Goal: Task Accomplishment & Management: Use online tool/utility

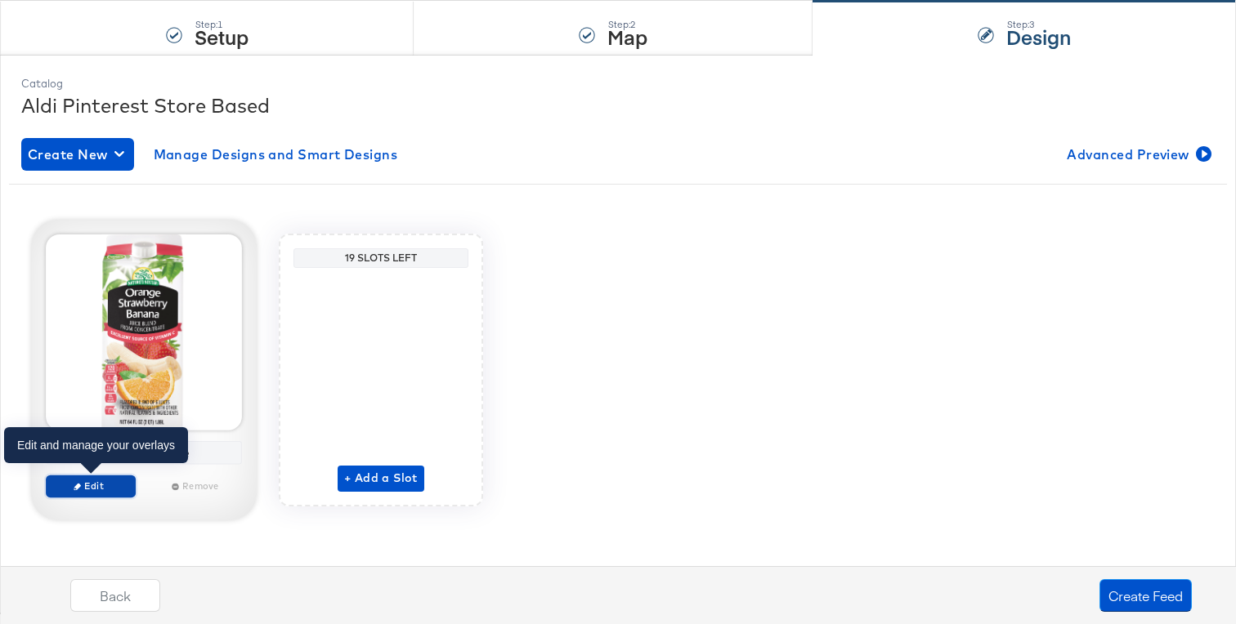
click at [119, 487] on span "Edit" at bounding box center [90, 486] width 75 height 12
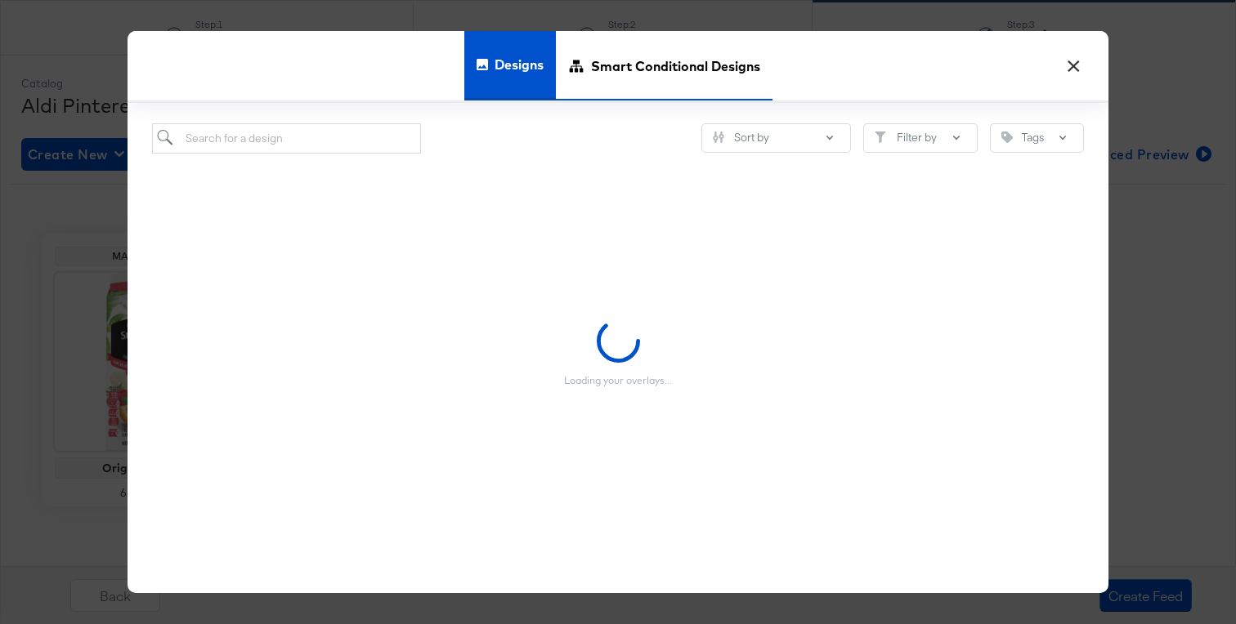
click at [629, 65] on span "Smart Conditional Designs" at bounding box center [675, 66] width 169 height 72
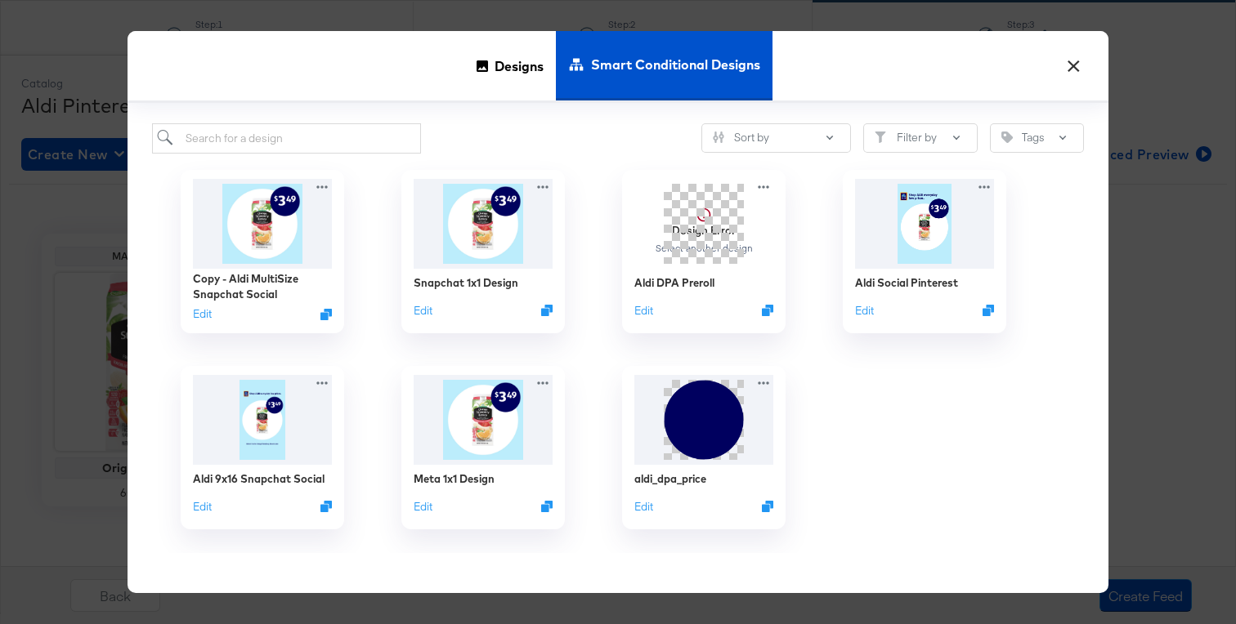
click at [1074, 70] on button "×" at bounding box center [1072, 61] width 29 height 29
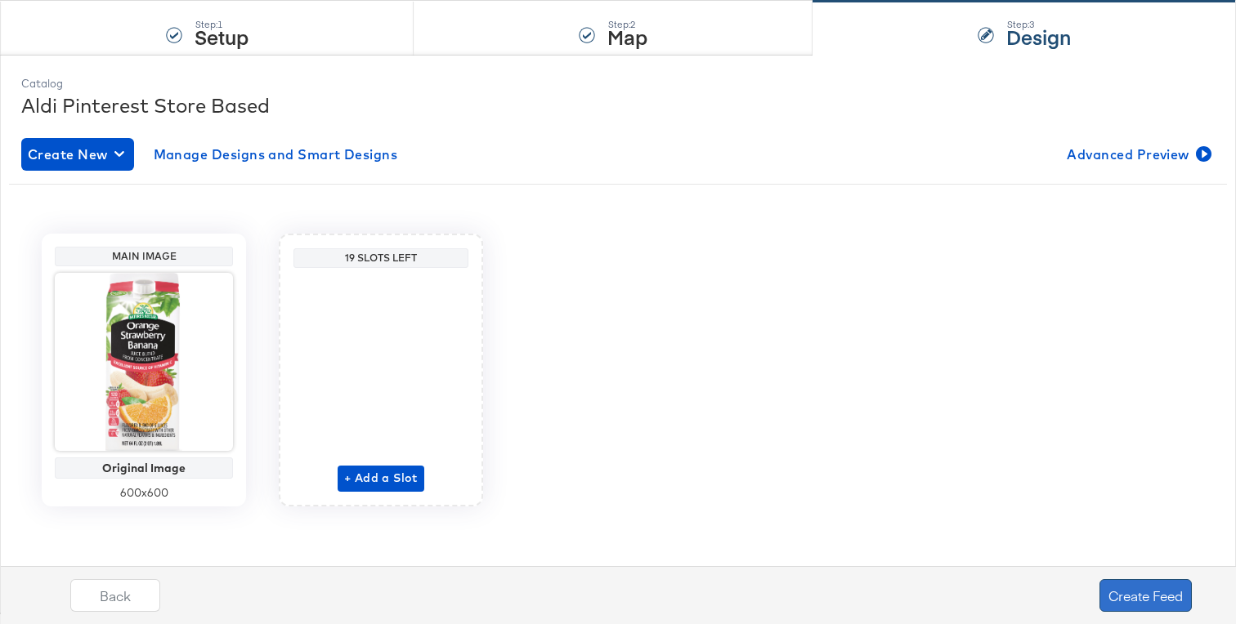
click at [1107, 587] on button "Create Feed" at bounding box center [1145, 595] width 92 height 33
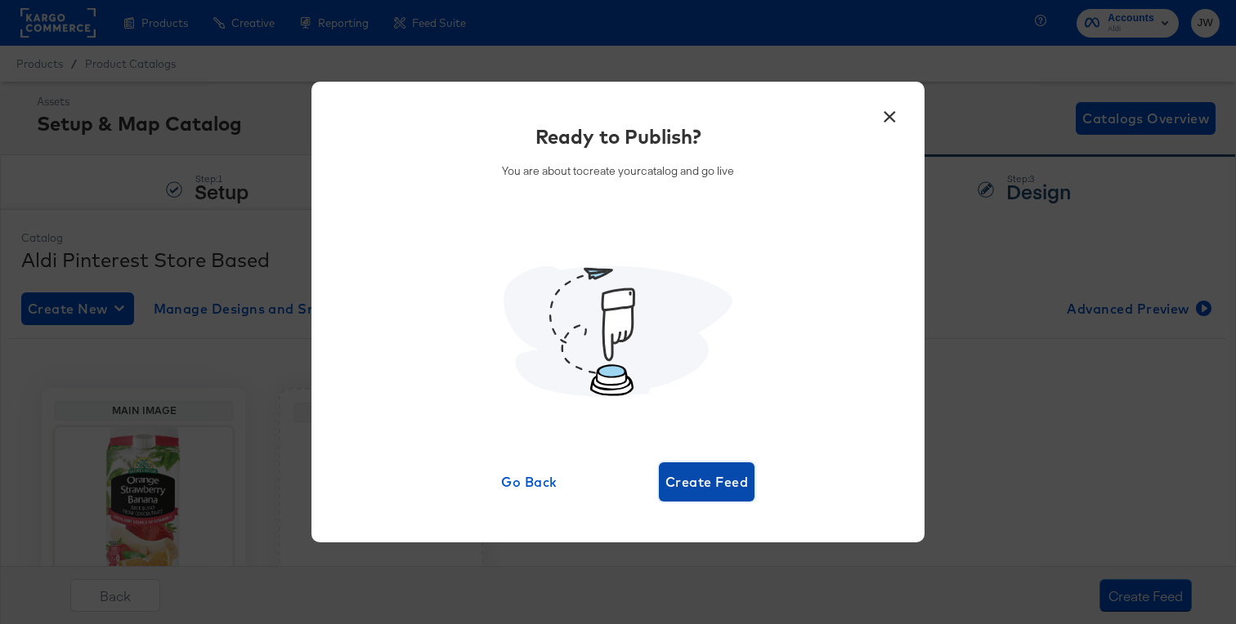
click at [710, 486] on span "Create Feed" at bounding box center [706, 482] width 83 height 23
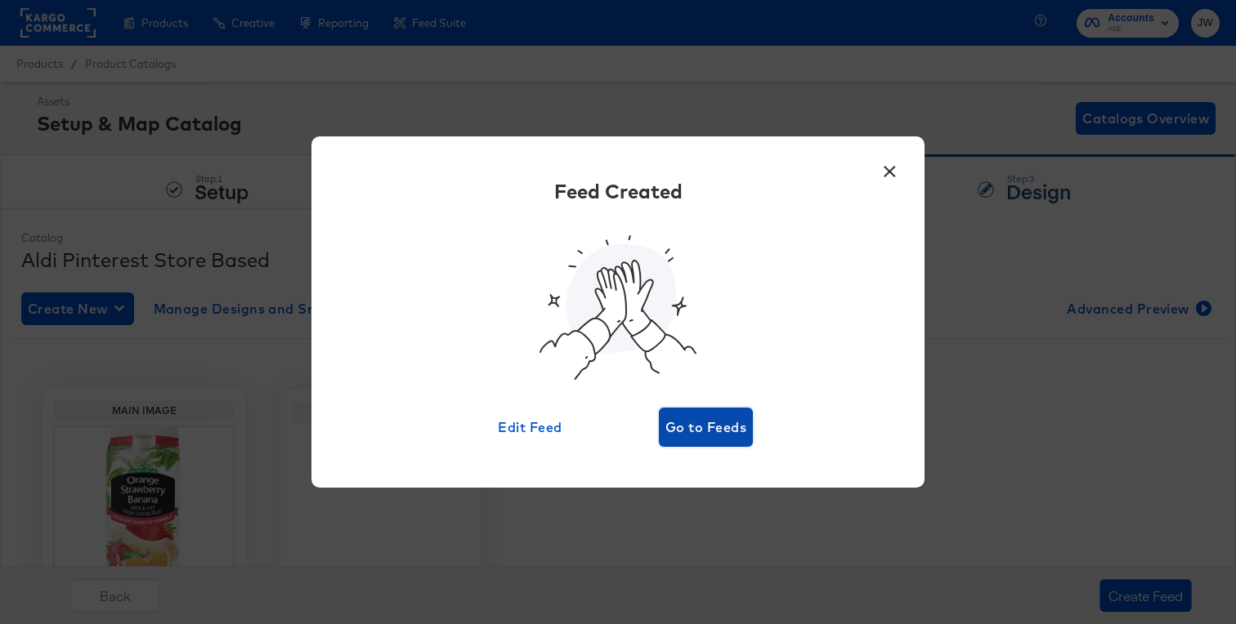
click at [695, 429] on span "Go to Feeds" at bounding box center [705, 427] width 81 height 23
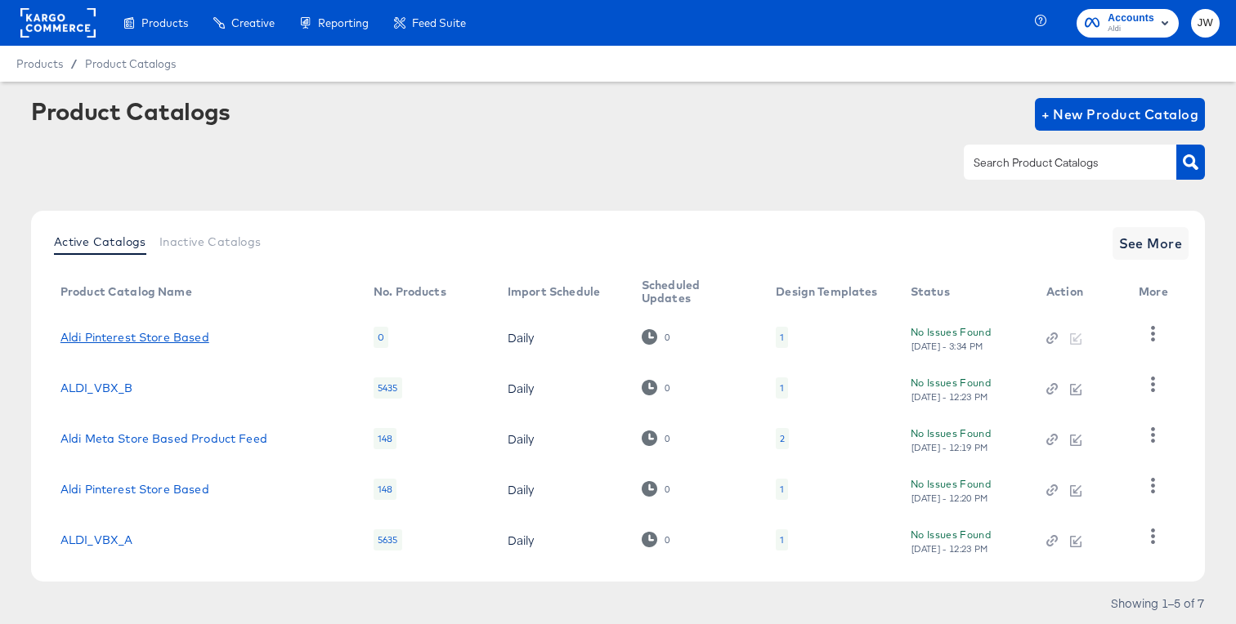
click at [172, 331] on link "Aldi Pinterest Store Based" at bounding box center [134, 337] width 149 height 13
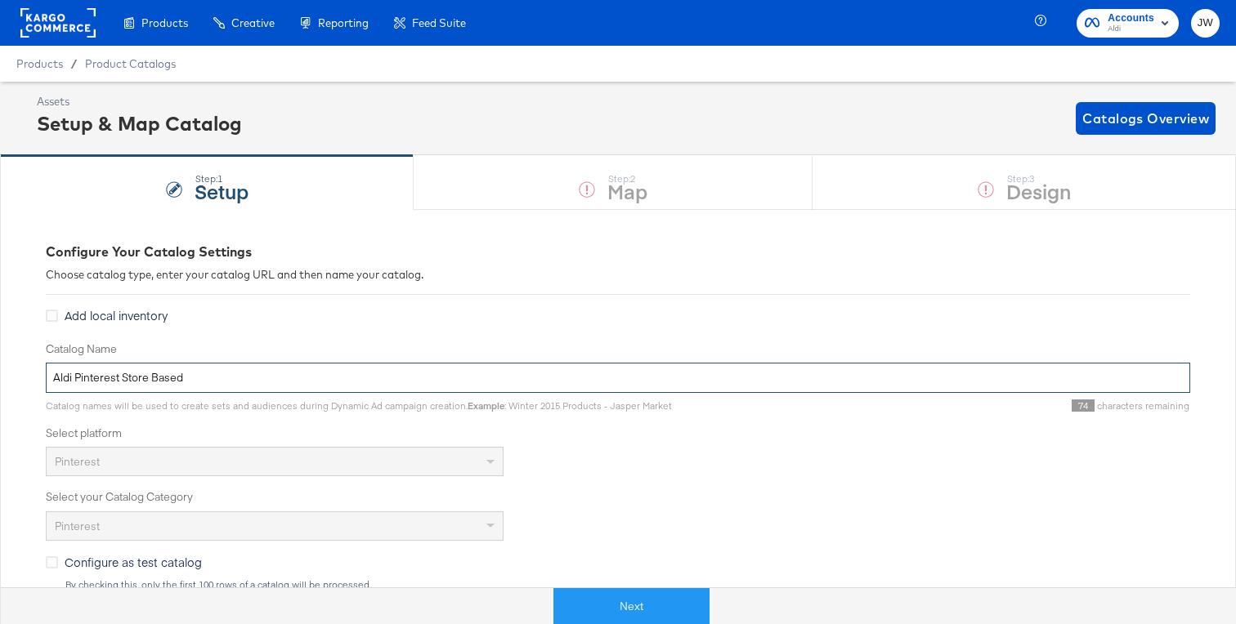
click at [195, 374] on input "Aldi Pinterest Store Based" at bounding box center [618, 378] width 1144 height 30
click at [202, 377] on input "Aldi Pinterest Store Based" at bounding box center [618, 378] width 1144 height 30
type input "Aldi Pinterest Store Based NEW 1x1"
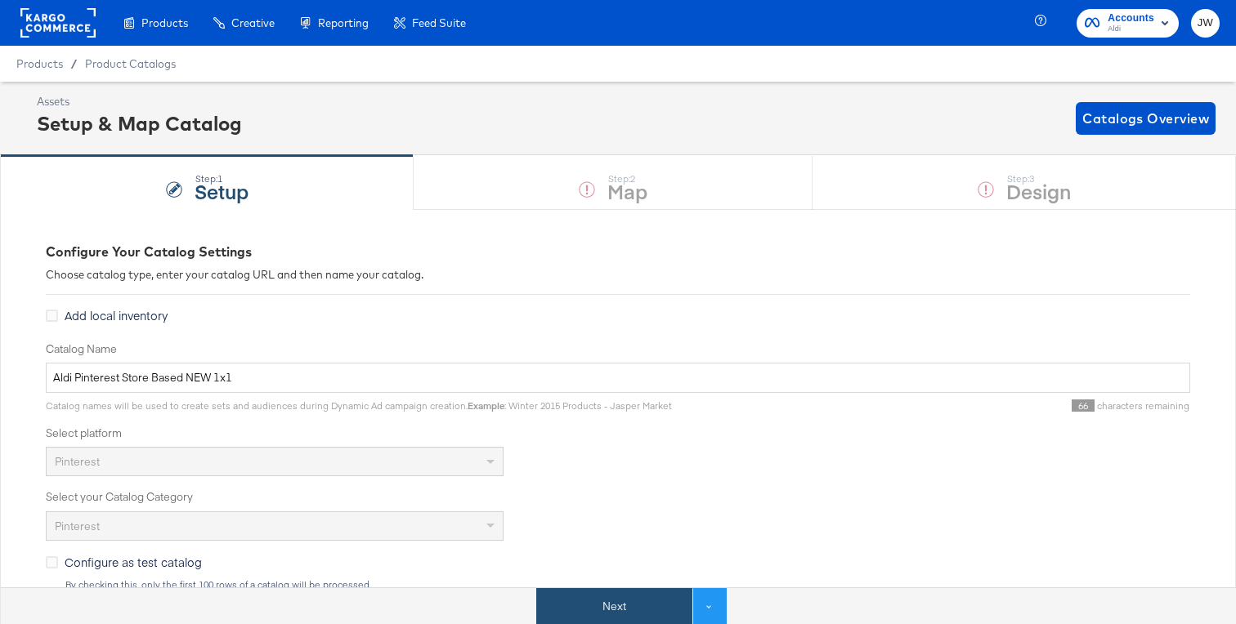
click at [553, 602] on button "Next" at bounding box center [614, 606] width 156 height 37
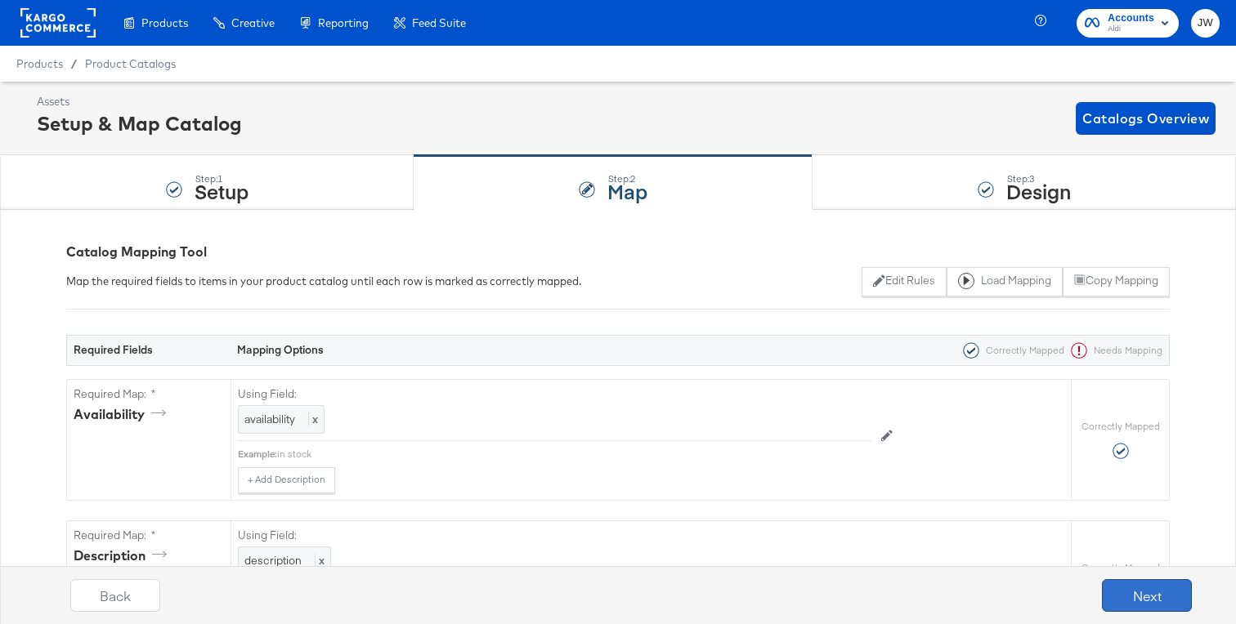
click at [1124, 589] on button "Next" at bounding box center [1147, 595] width 90 height 33
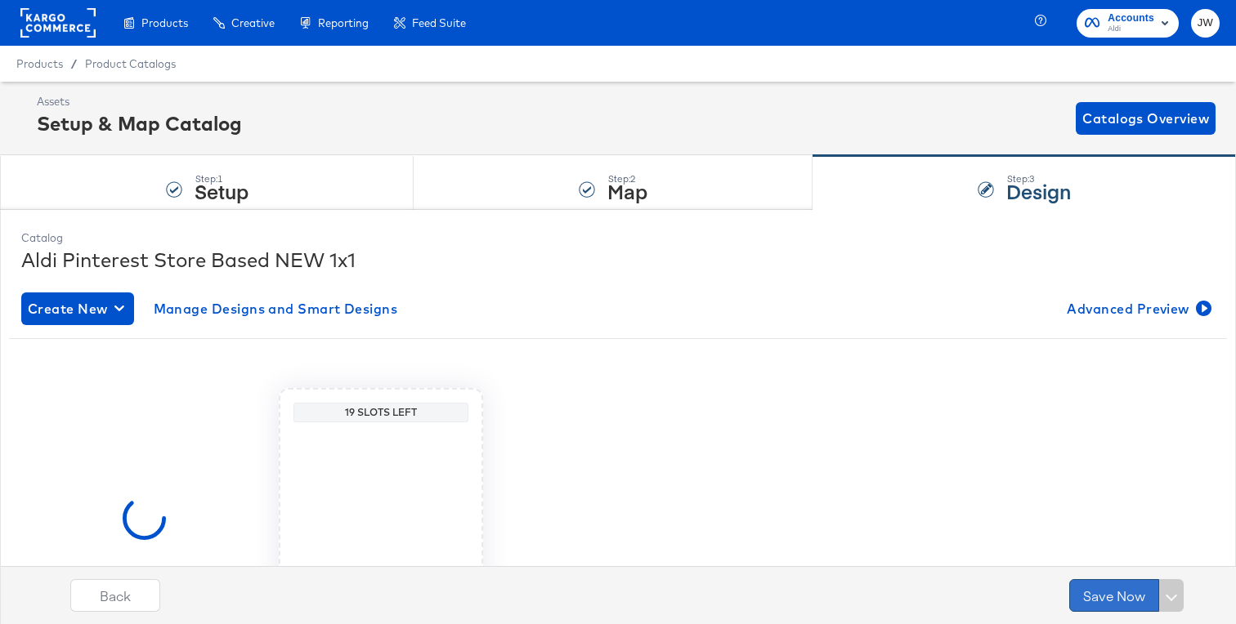
click at [1123, 589] on button "Save Now" at bounding box center [1114, 595] width 90 height 33
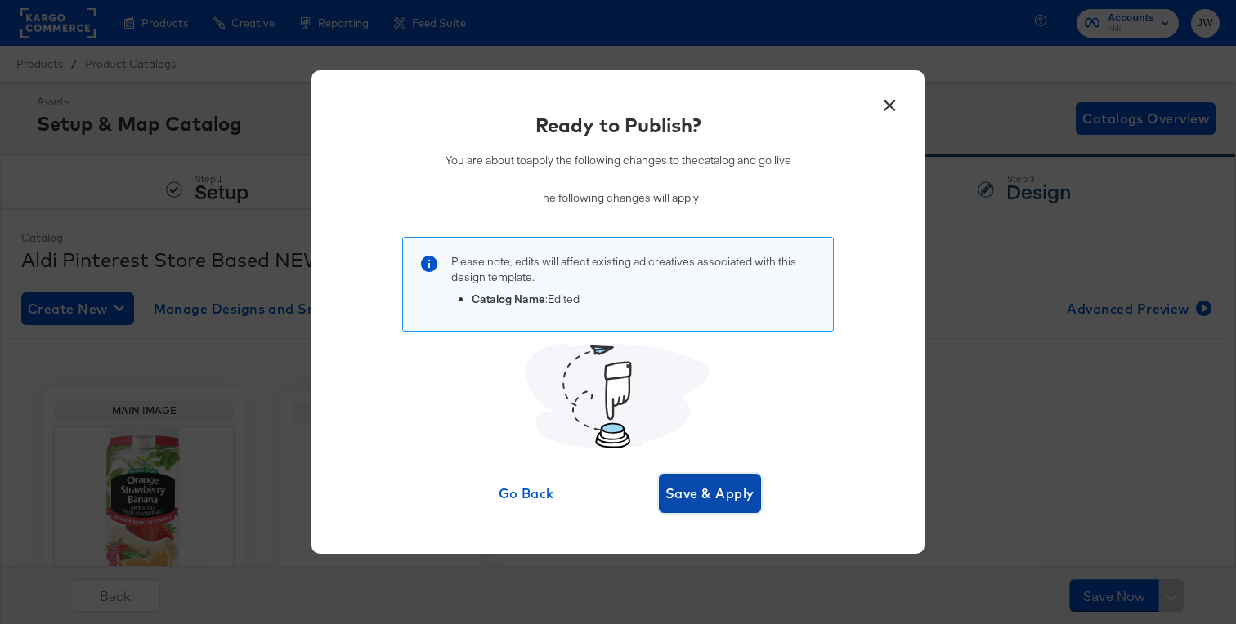
click at [730, 489] on span "Save & Apply" at bounding box center [709, 493] width 89 height 23
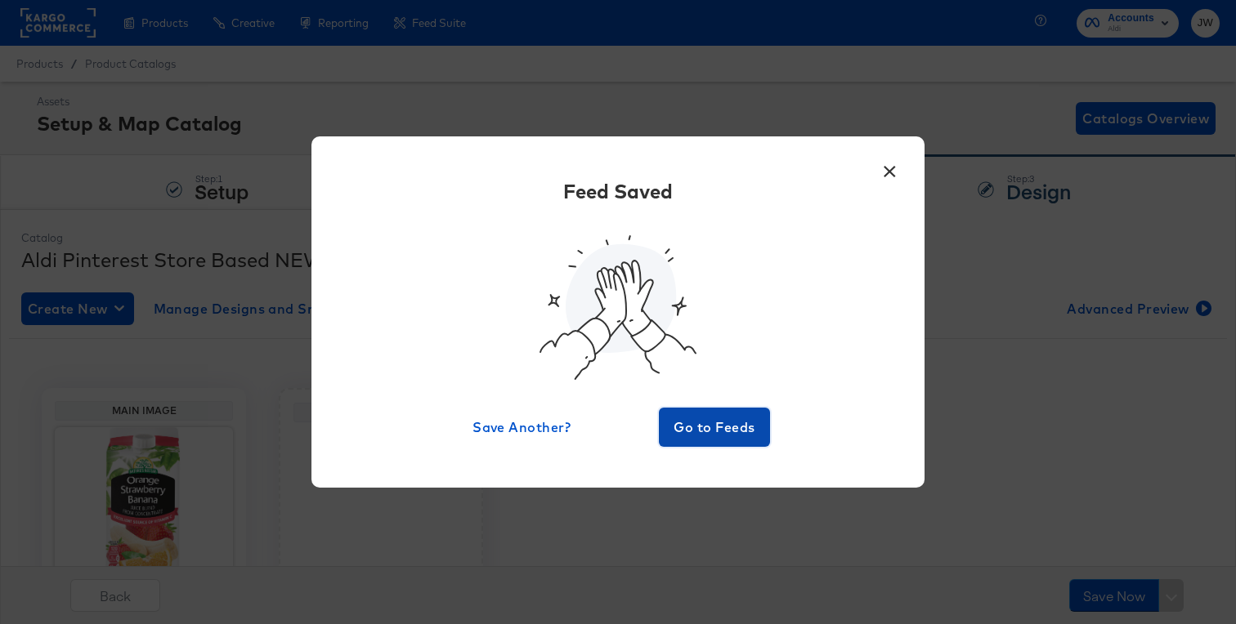
click at [718, 435] on span "Go to Feeds" at bounding box center [714, 427] width 98 height 23
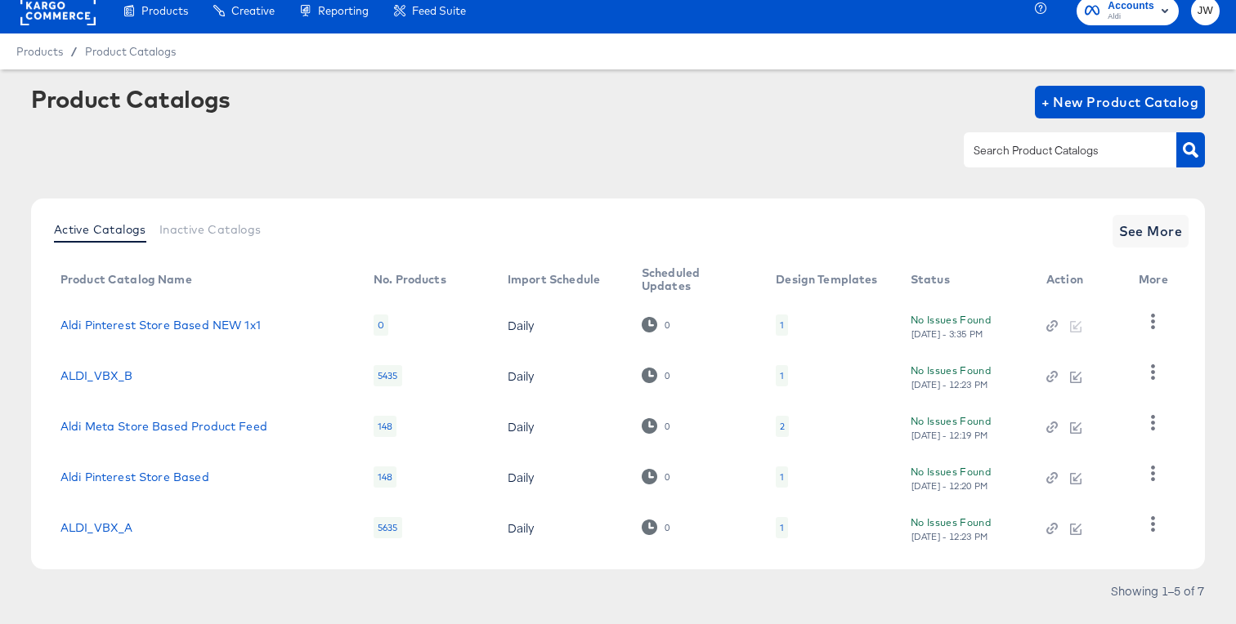
scroll to position [25, 0]
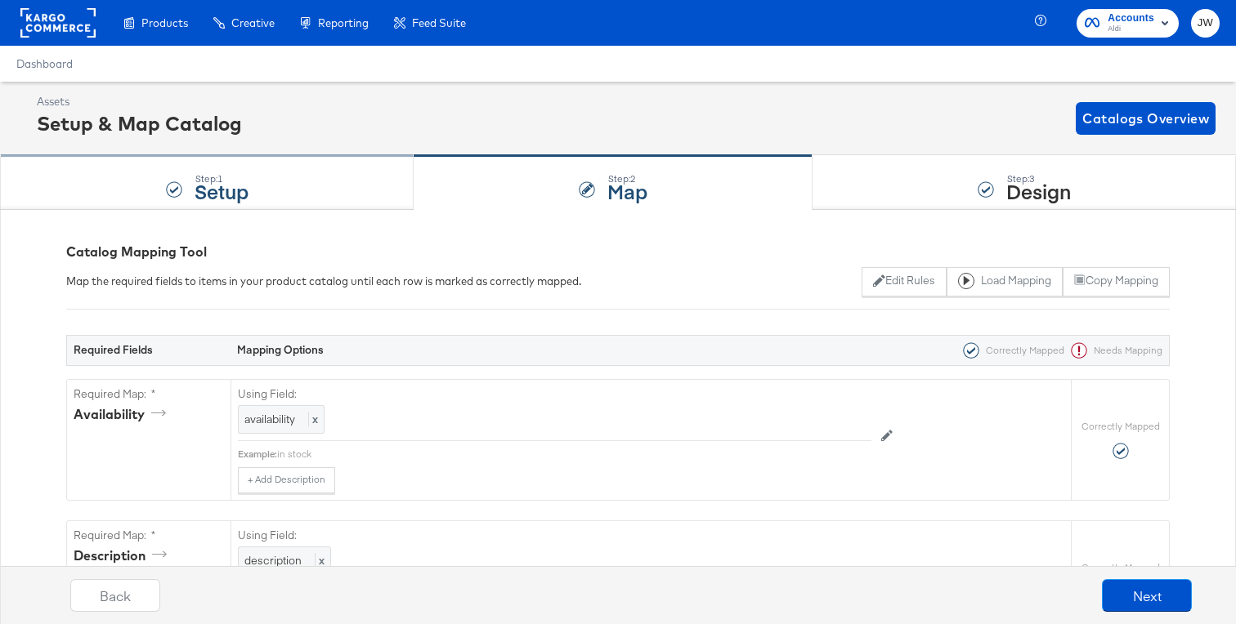
click at [317, 190] on div "Step: 1 Setup" at bounding box center [207, 183] width 414 height 54
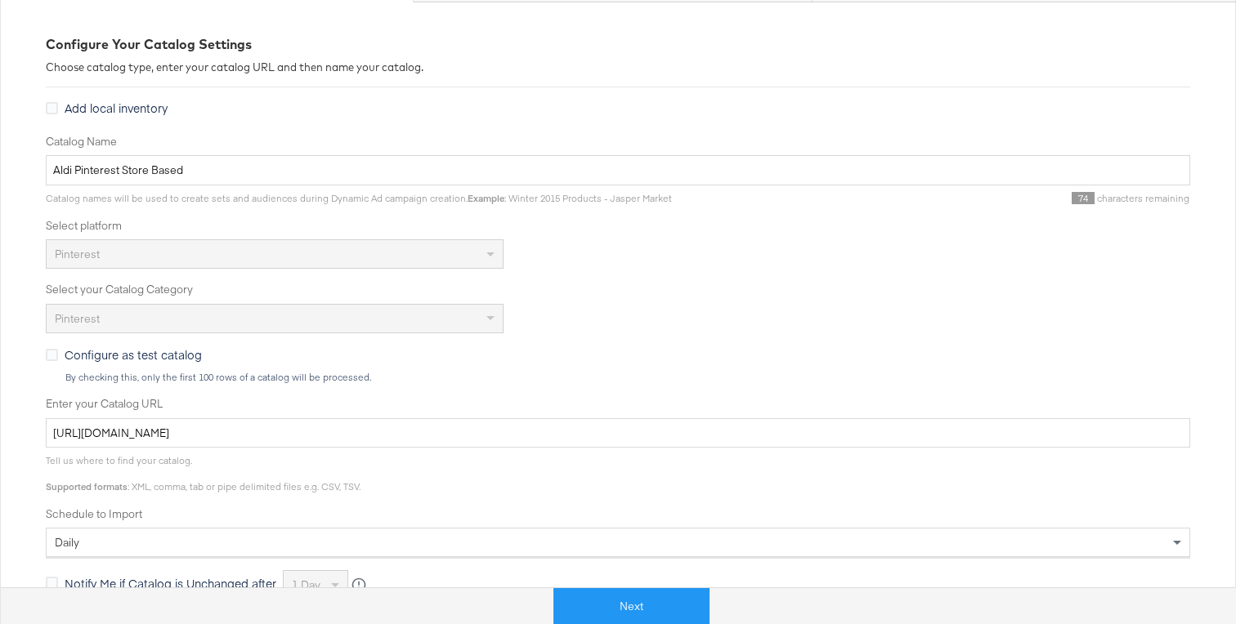
scroll to position [272, 0]
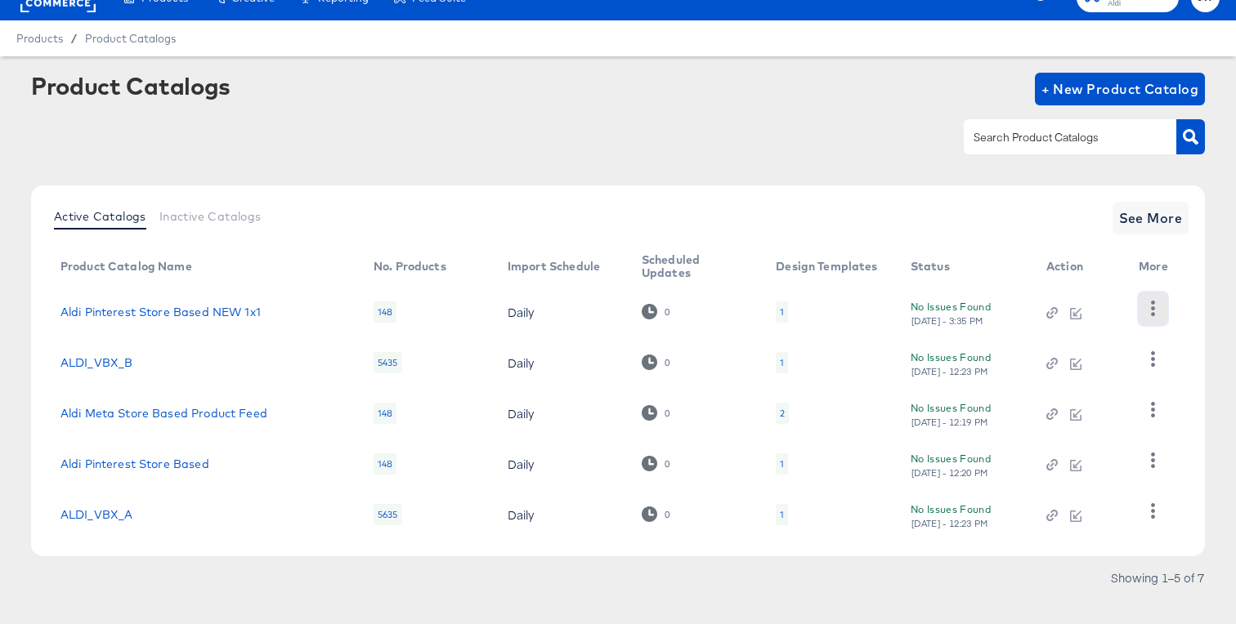
click at [1147, 315] on icon "button" at bounding box center [1153, 309] width 16 height 16
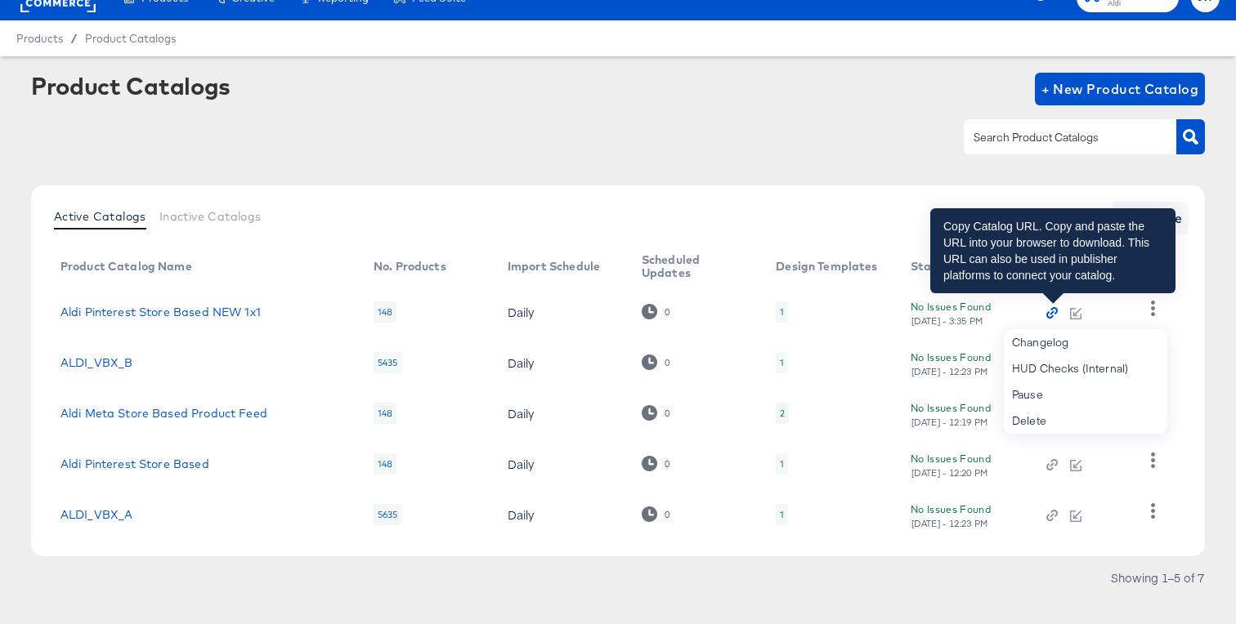
click at [1056, 314] on icon "button" at bounding box center [1051, 312] width 11 height 11
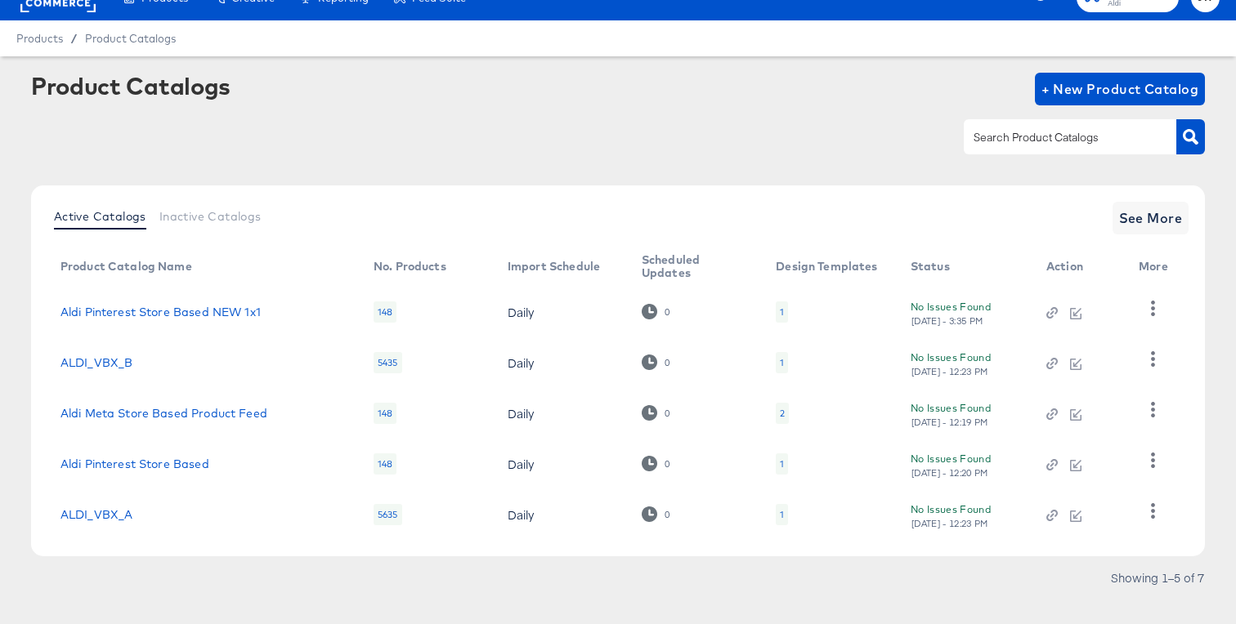
scroll to position [34, 0]
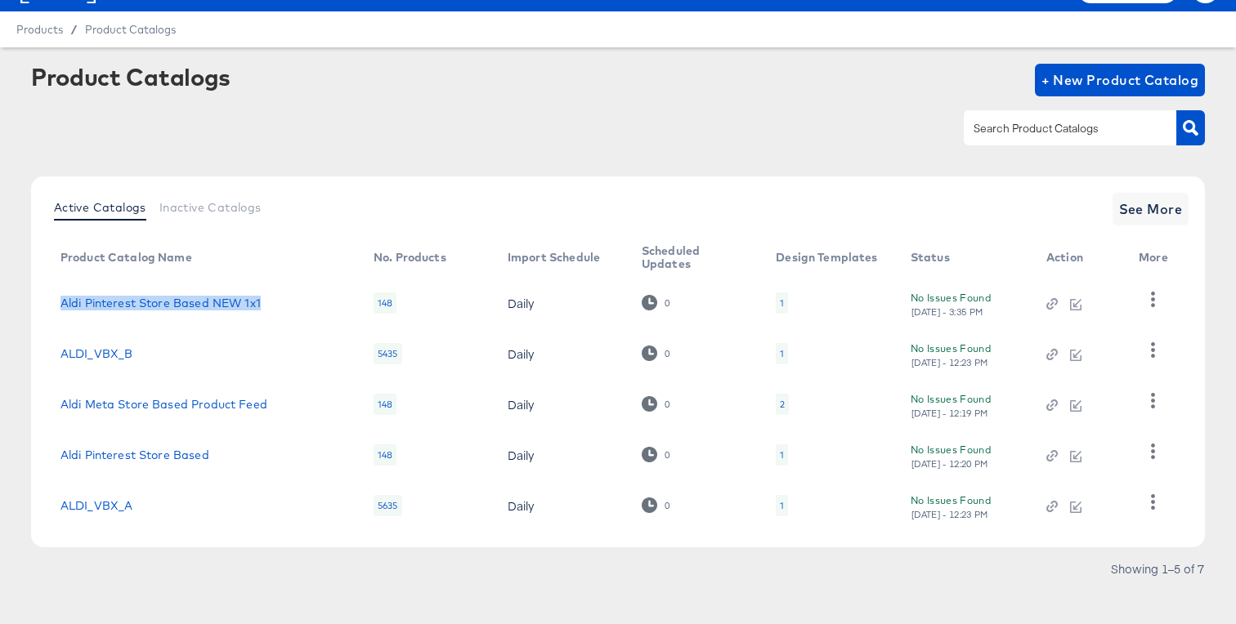
drag, startPoint x: 294, startPoint y: 301, endPoint x: 69, endPoint y: 295, distance: 224.8
click at [69, 295] on td "Aldi Pinterest Store Based NEW 1x1" at bounding box center [203, 303] width 313 height 51
click at [214, 280] on td "Aldi Pinterest Store Based NEW 1x1" at bounding box center [203, 303] width 313 height 51
click at [776, 304] on div "1" at bounding box center [782, 303] width 12 height 21
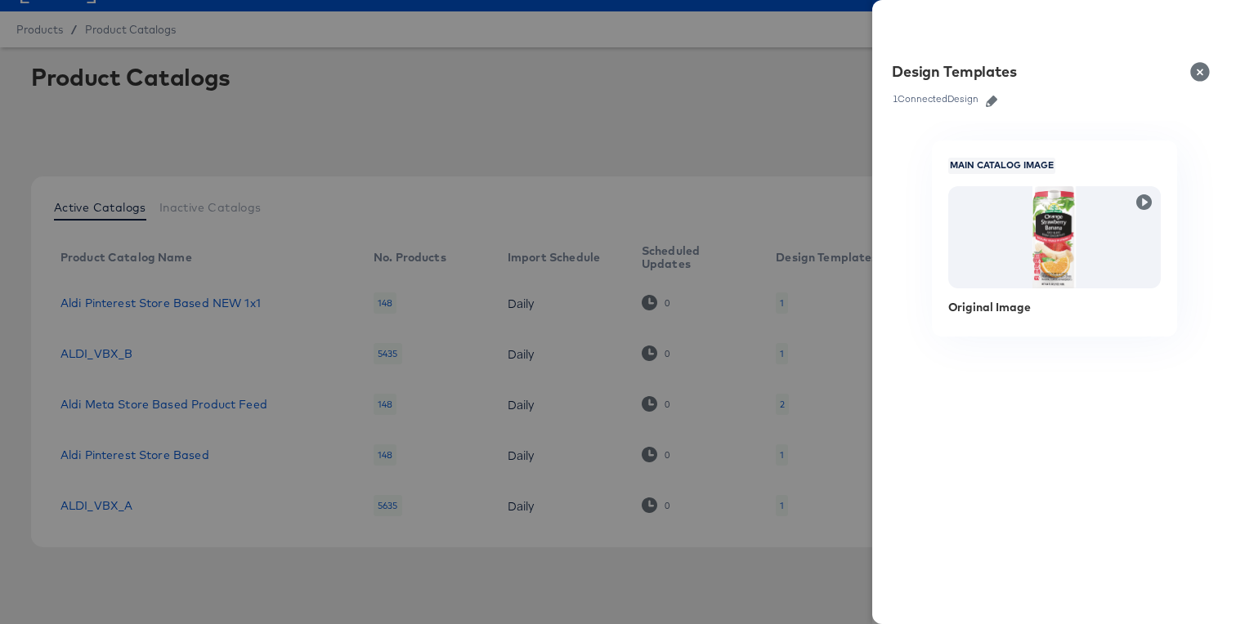
click at [738, 197] on div at bounding box center [618, 312] width 1236 height 624
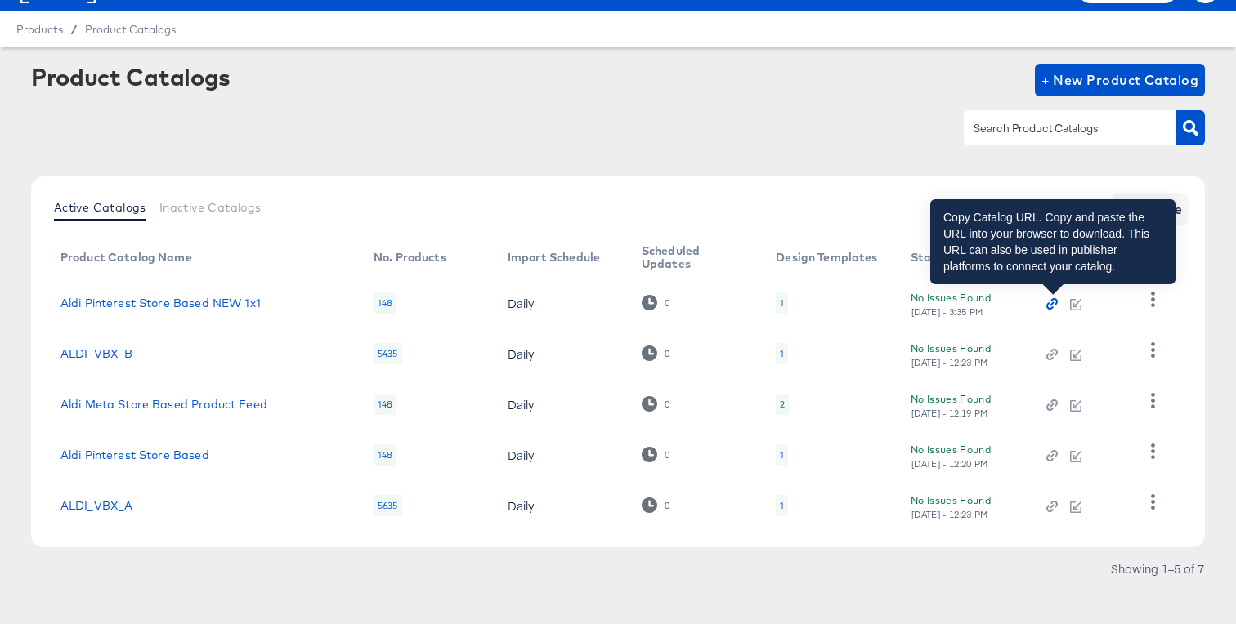
click at [1054, 303] on icon "button" at bounding box center [1052, 304] width 4 height 4
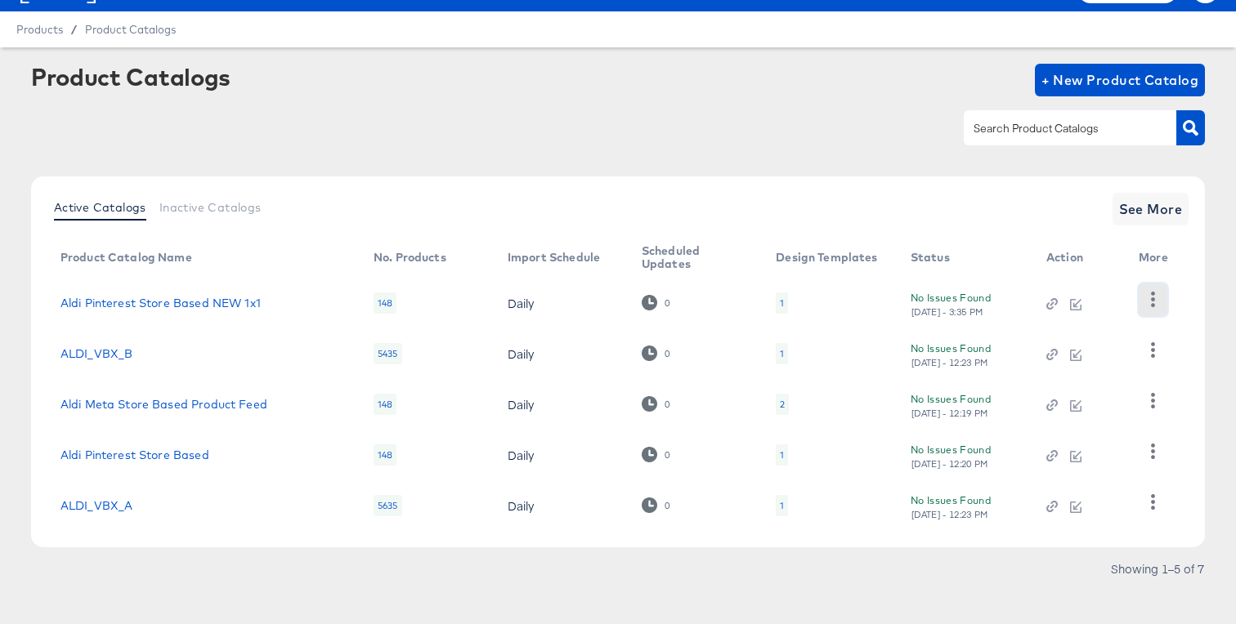
click at [1147, 298] on icon "button" at bounding box center [1153, 300] width 16 height 16
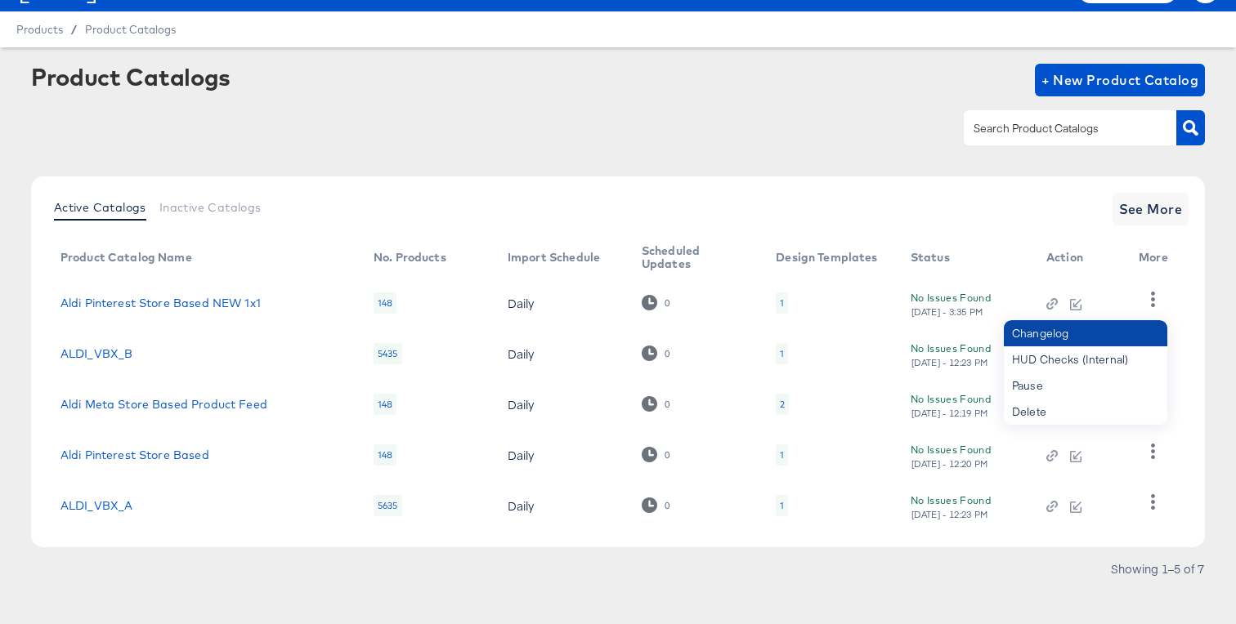
click at [1098, 332] on div "Changelog" at bounding box center [1085, 333] width 163 height 26
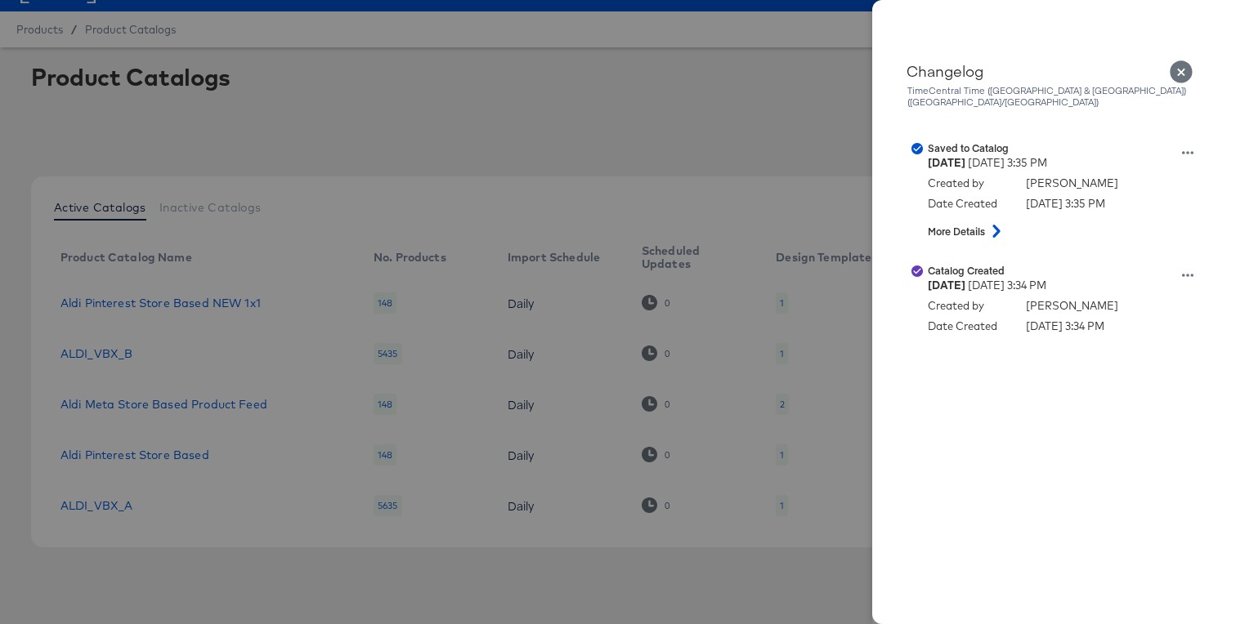
click at [679, 132] on div at bounding box center [618, 312] width 1236 height 624
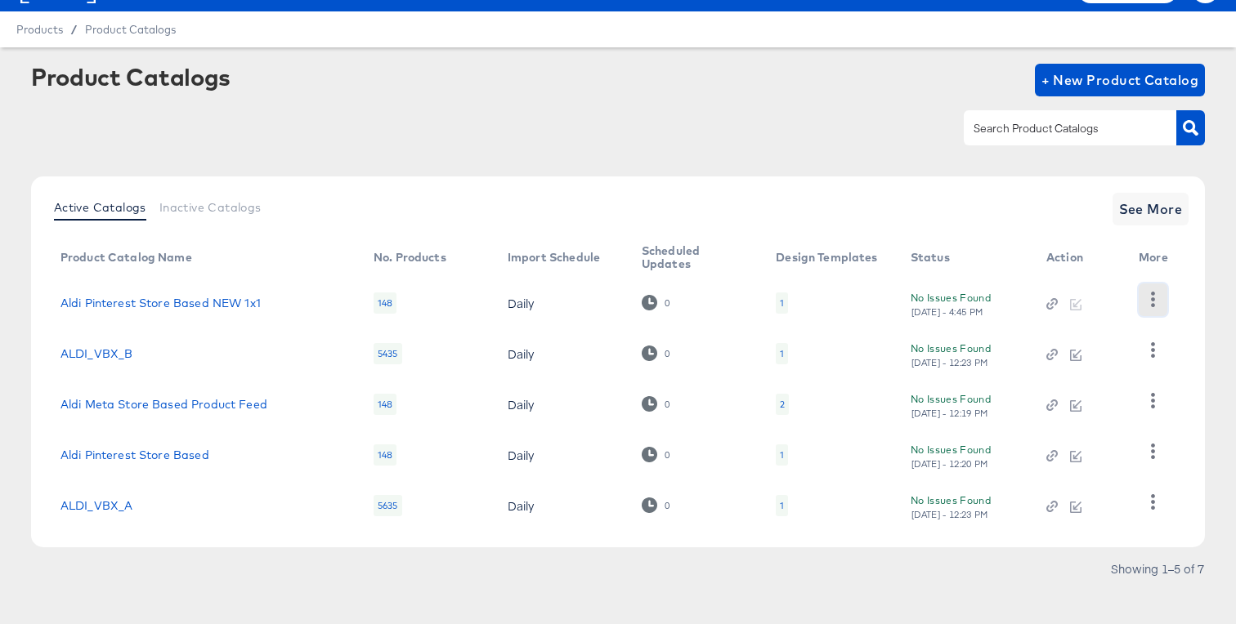
click at [1165, 299] on button "button" at bounding box center [1153, 300] width 29 height 33
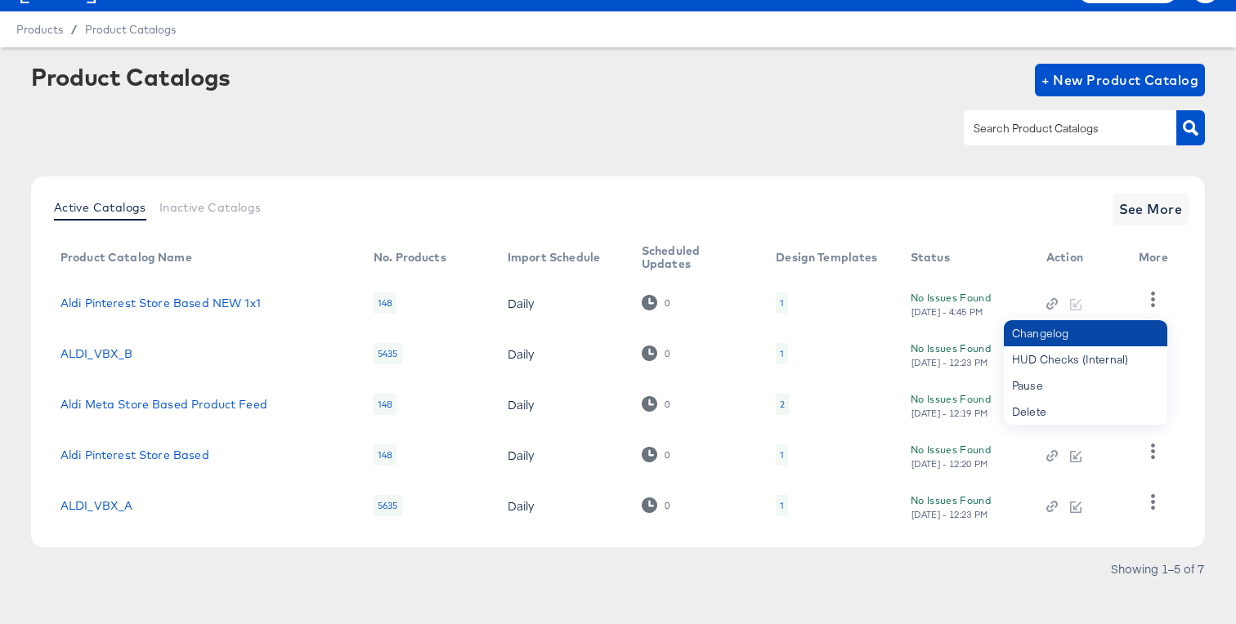
click at [1076, 332] on div "Changelog" at bounding box center [1085, 333] width 163 height 26
